Goal: Task Accomplishment & Management: Manage account settings

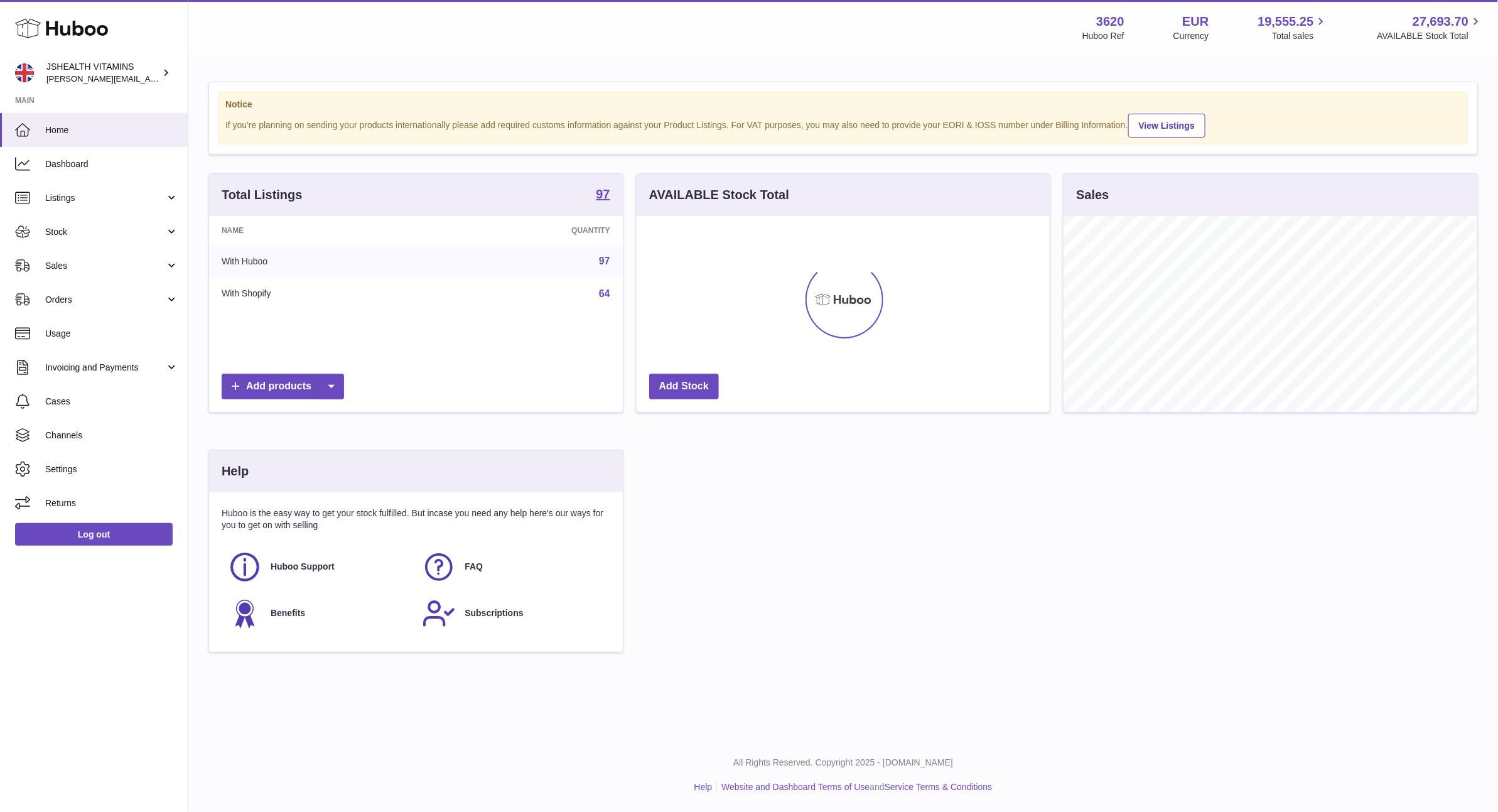
scroll to position [196, 413]
click at [78, 230] on span "Stock" at bounding box center [105, 232] width 120 height 12
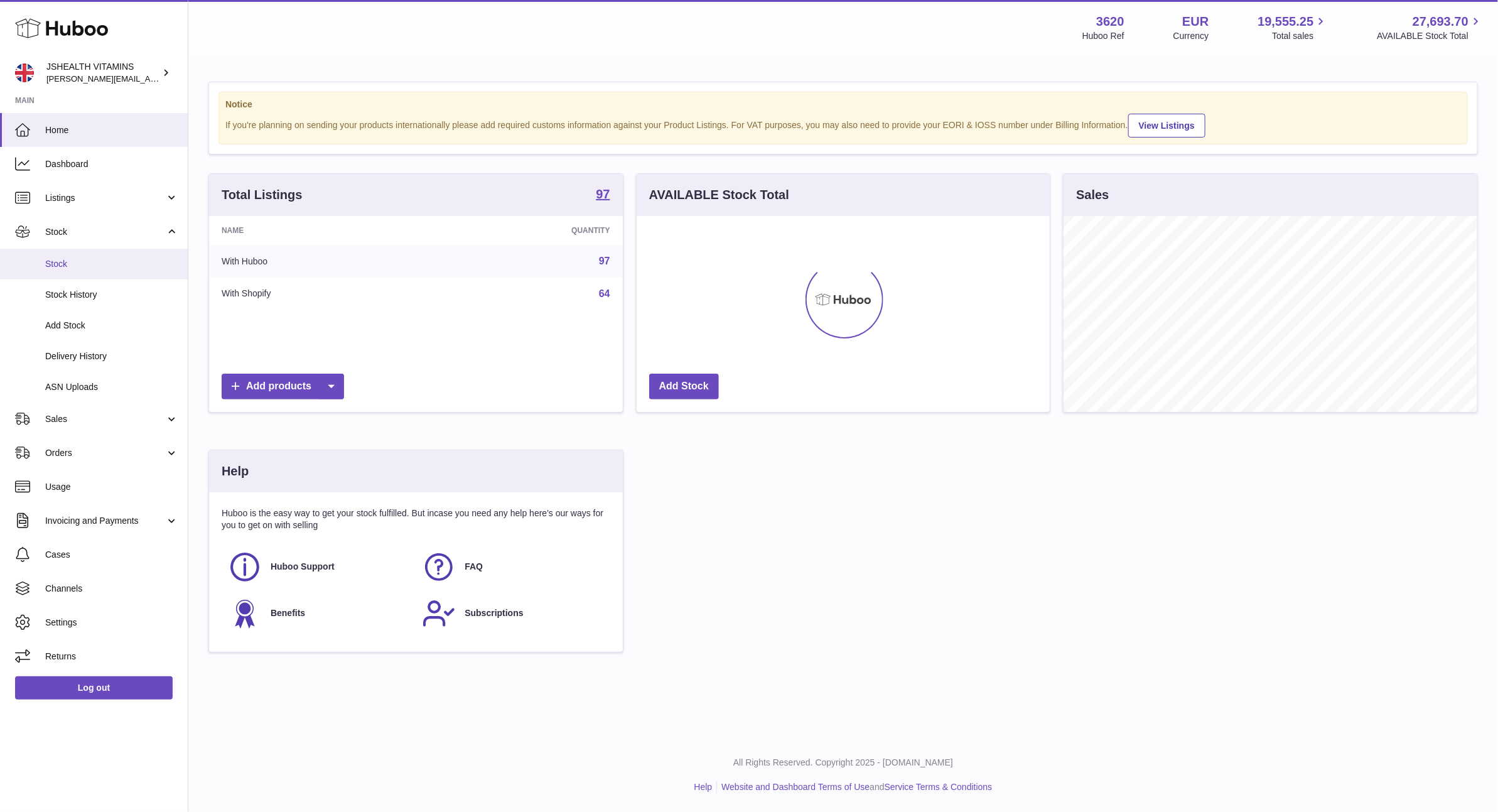
click at [74, 272] on link "Stock" at bounding box center [94, 264] width 188 height 31
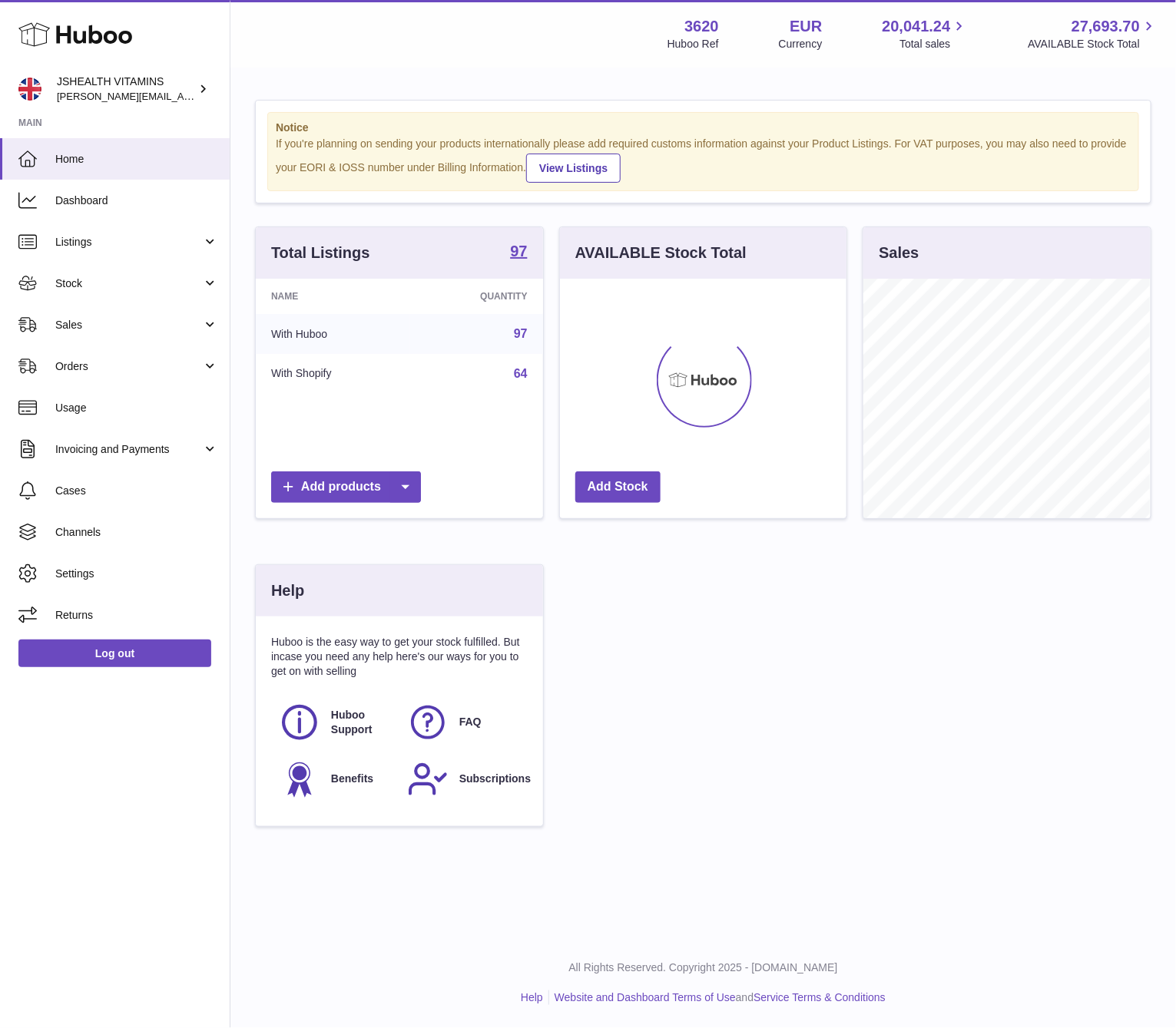
scroll to position [239, 286]
click at [104, 271] on link "Stock" at bounding box center [115, 283] width 230 height 42
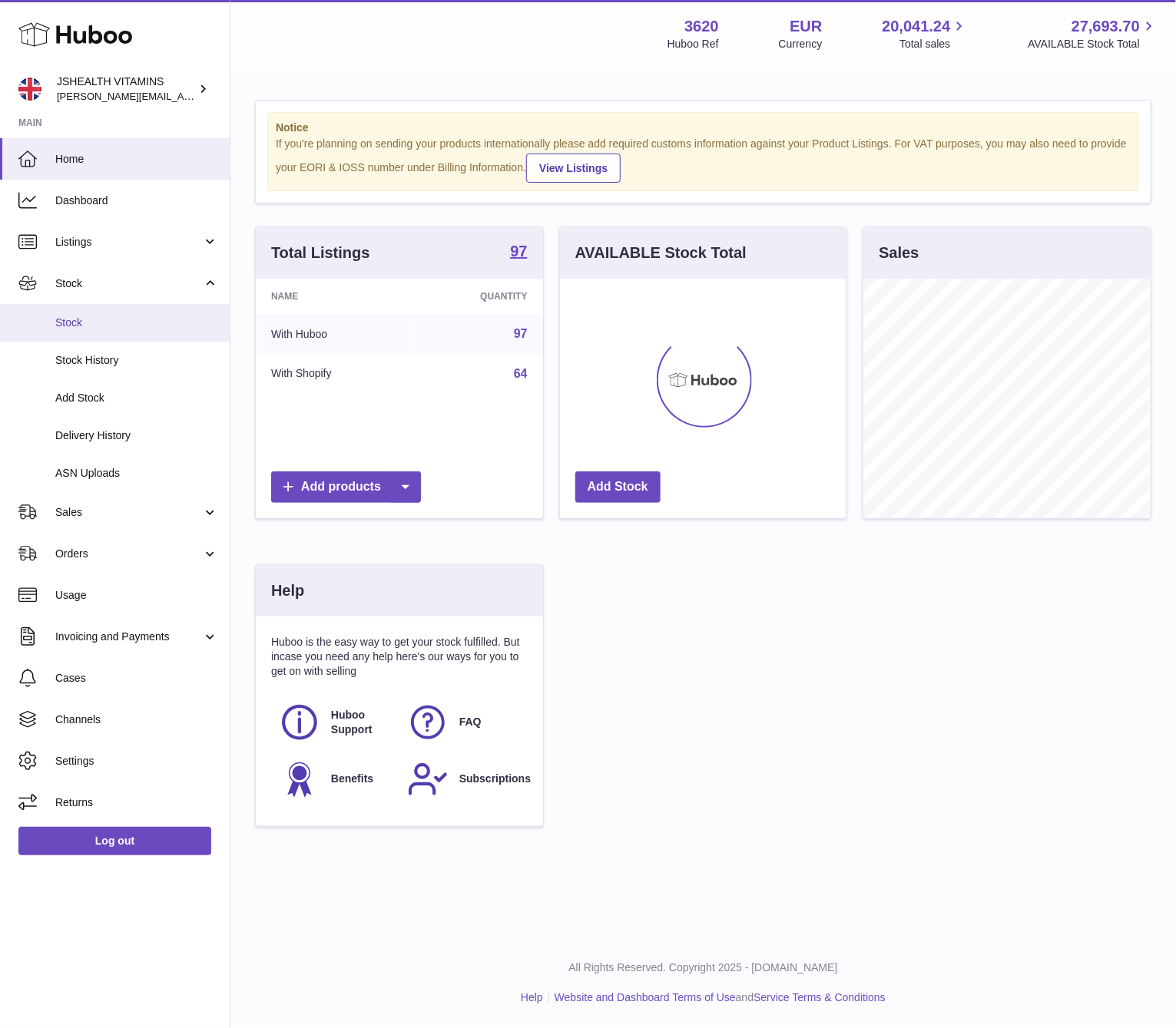
click at [103, 327] on span "Stock" at bounding box center [137, 322] width 163 height 14
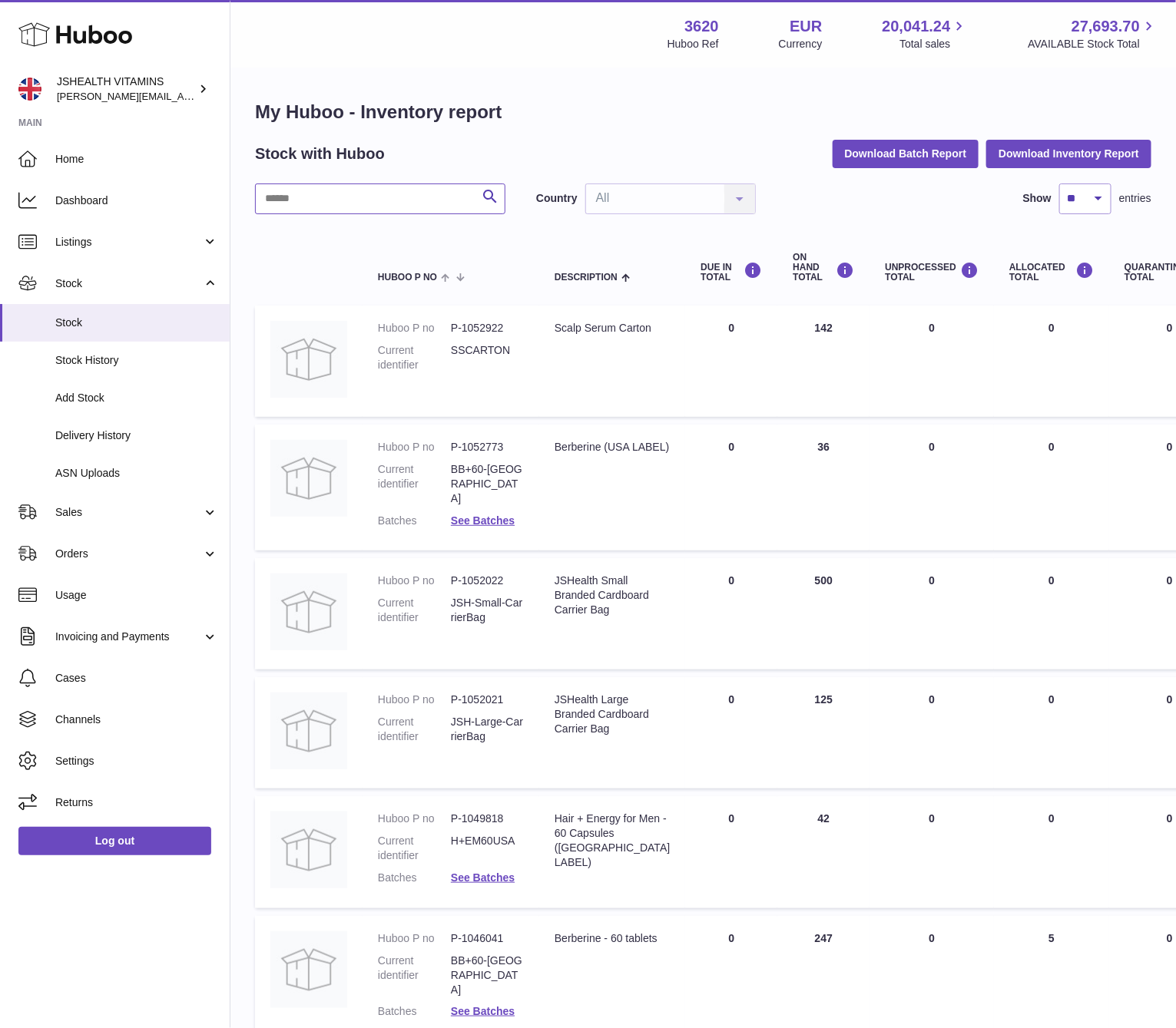
click at [360, 201] on input "text" at bounding box center [380, 199] width 251 height 30
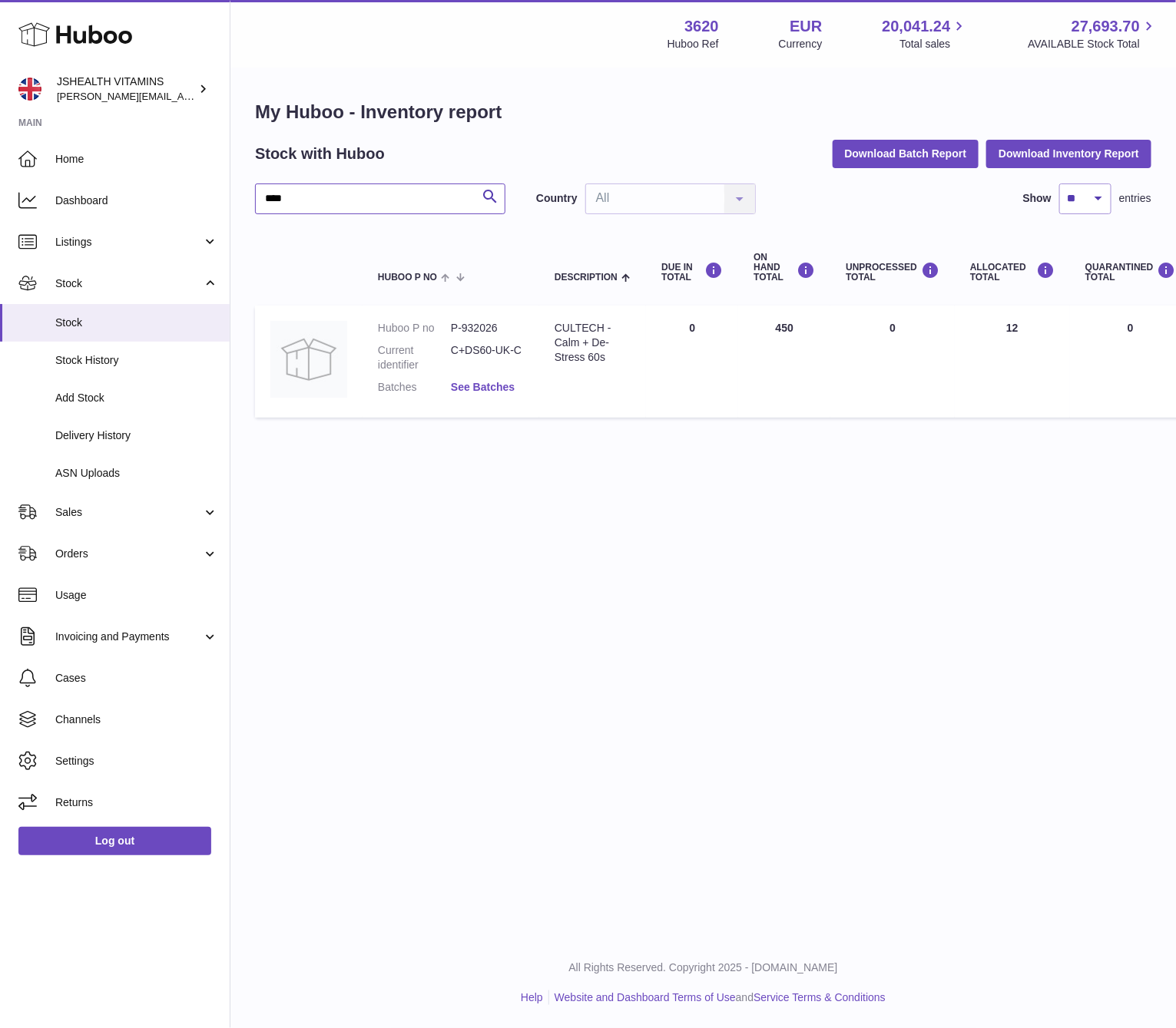
type input "****"
click at [487, 381] on link "See Batches" at bounding box center [483, 386] width 64 height 12
